Goal: Check status: Check status

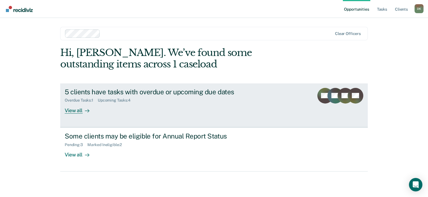
click at [76, 110] on div "View all" at bounding box center [80, 108] width 31 height 11
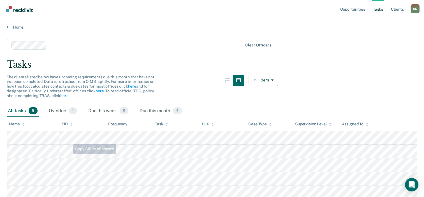
scroll to position [27, 0]
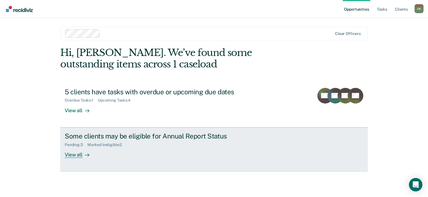
click at [77, 156] on div "View all" at bounding box center [80, 152] width 31 height 11
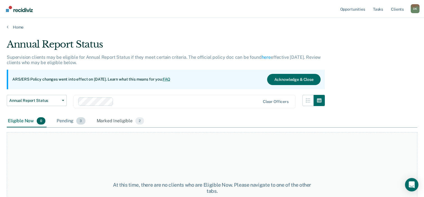
click at [69, 119] on div "Pending 3" at bounding box center [70, 121] width 31 height 12
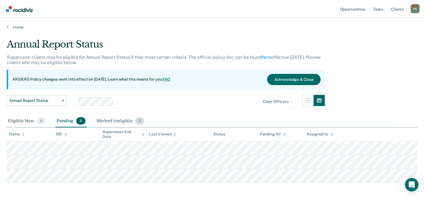
click at [119, 121] on div "Marked Ineligible 2" at bounding box center [121, 121] width 50 height 12
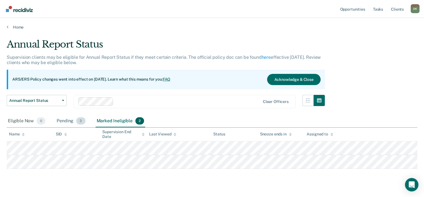
click at [67, 121] on div "Pending 3" at bounding box center [70, 121] width 31 height 12
